Goal: Find specific fact: Find specific fact

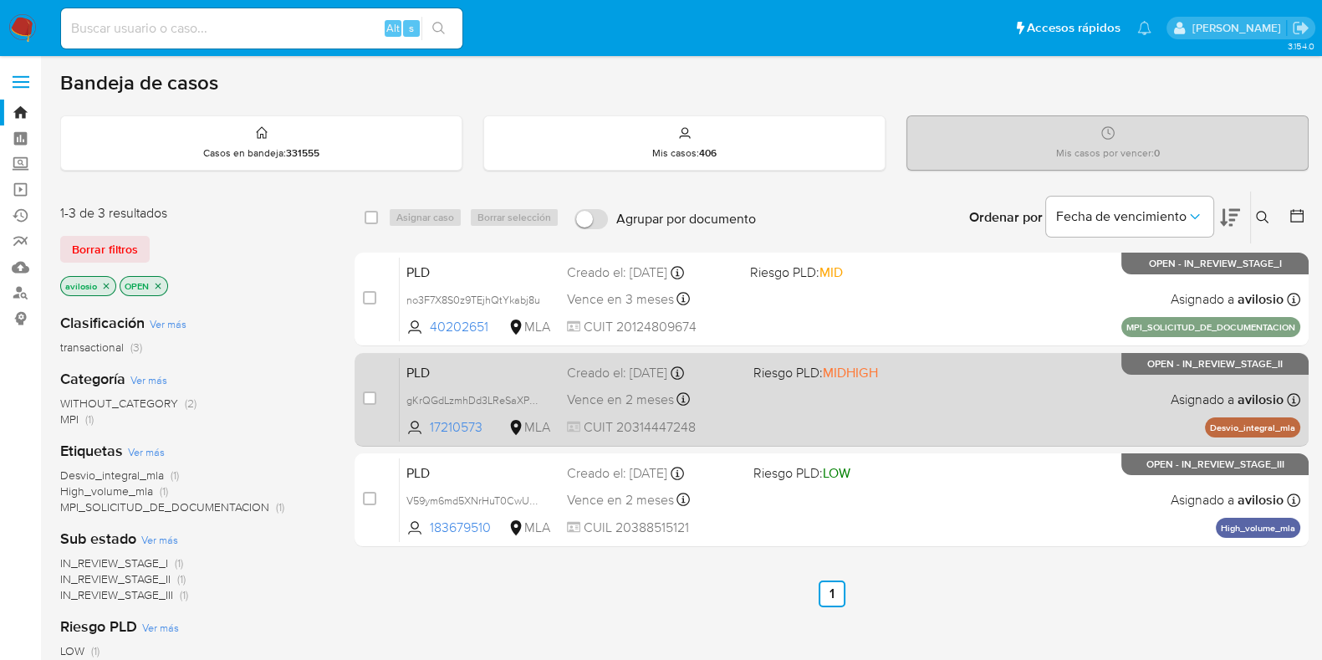
click at [759, 397] on div "PLD gKrQGdLzmhDd3LReSaXPrZrA 17210573 MLA Riesgo PLD: MIDHIGH Creado el: 12/07/…" at bounding box center [850, 399] width 900 height 84
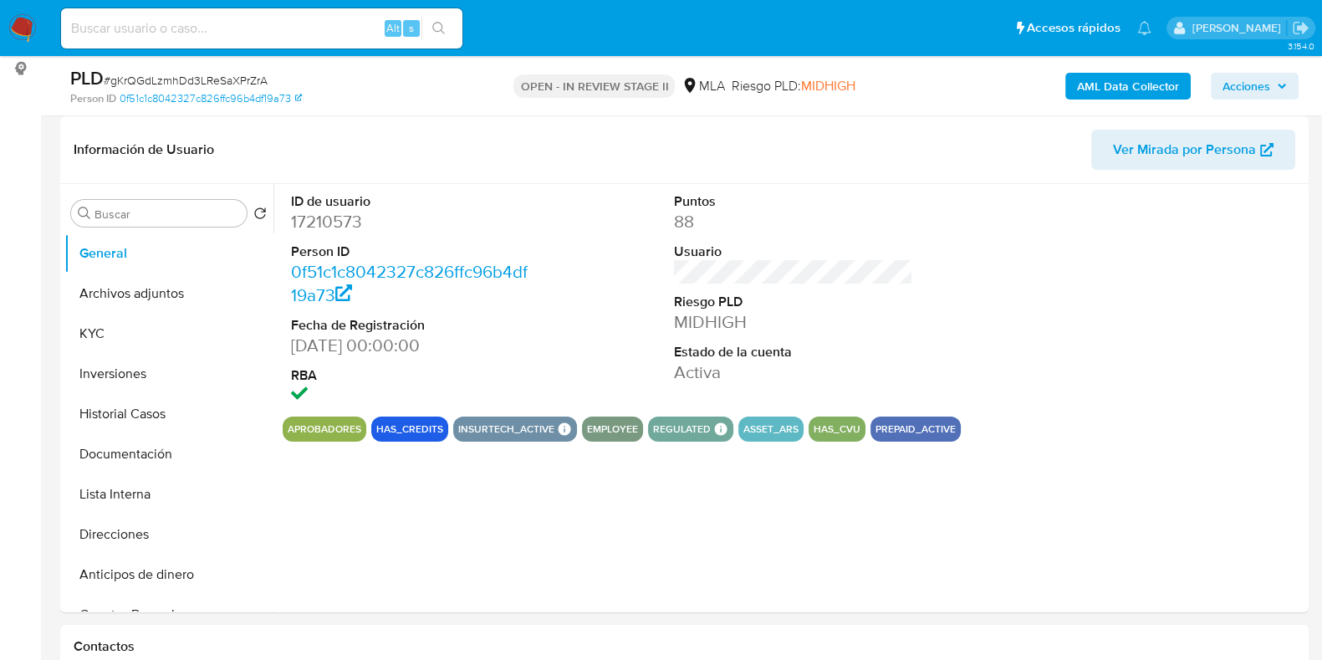
scroll to position [251, 0]
select select "10"
click at [143, 330] on button "KYC" at bounding box center [162, 333] width 196 height 40
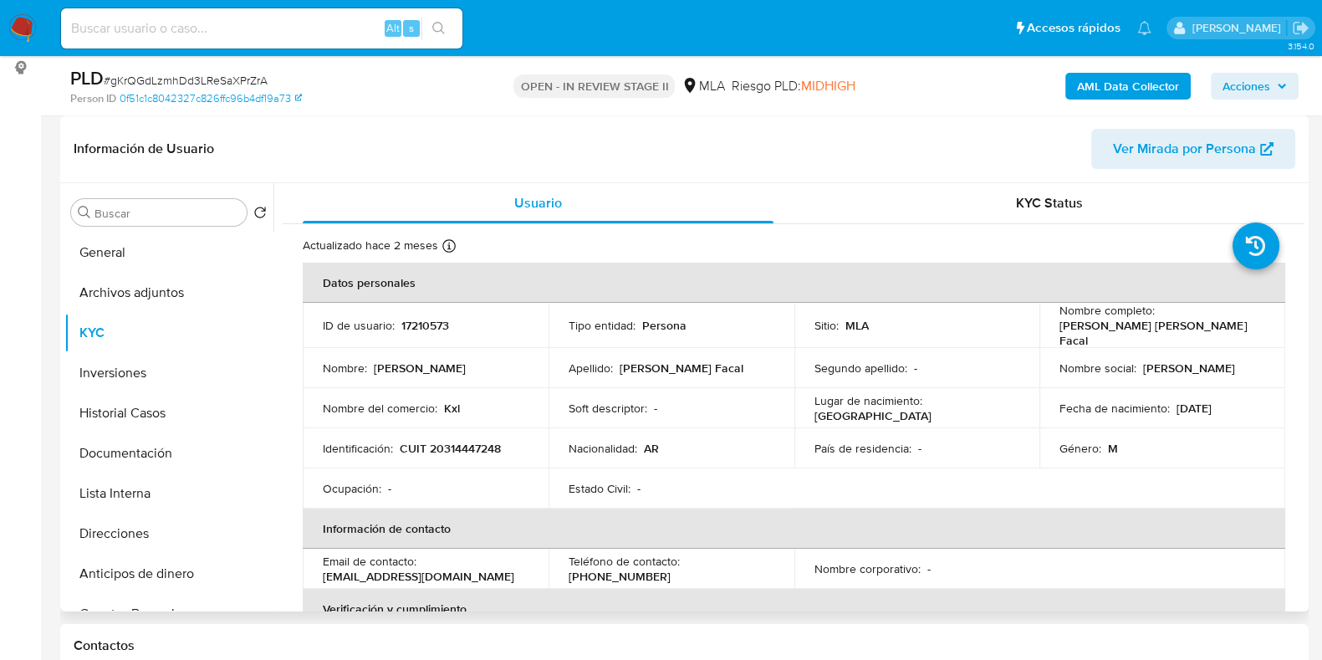
click at [460, 443] on p "CUIT 20314447248" at bounding box center [450, 448] width 101 height 15
copy p "20314447248"
